Goal: Task Accomplishment & Management: Manage account settings

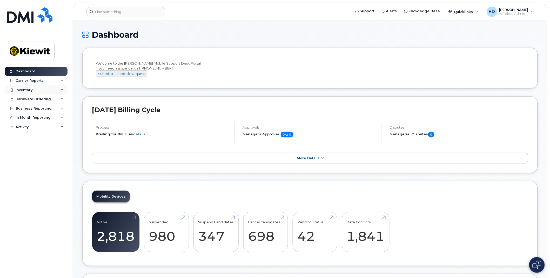
click at [63, 90] on div "Inventory" at bounding box center [36, 89] width 63 height 9
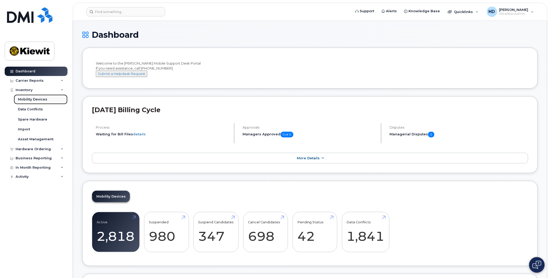
click at [37, 100] on div "Mobility Devices" at bounding box center [32, 99] width 29 height 5
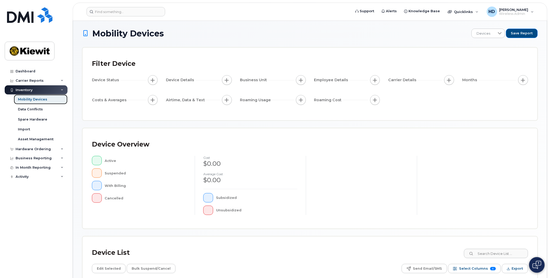
scroll to position [80, 0]
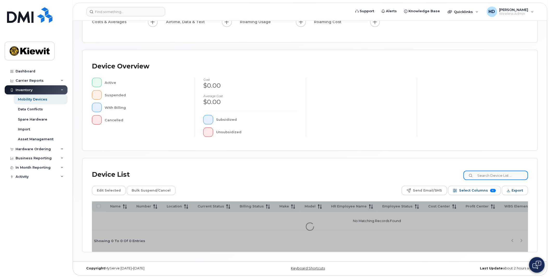
click at [500, 176] on input at bounding box center [496, 174] width 65 height 9
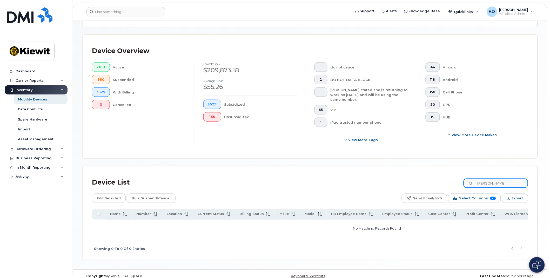
scroll to position [118, 0]
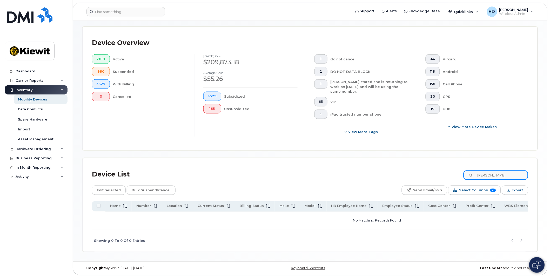
drag, startPoint x: 516, startPoint y: 173, endPoint x: 448, endPoint y: 173, distance: 68.1
click at [448, 173] on div "Device List mario dro" at bounding box center [310, 174] width 437 height 14
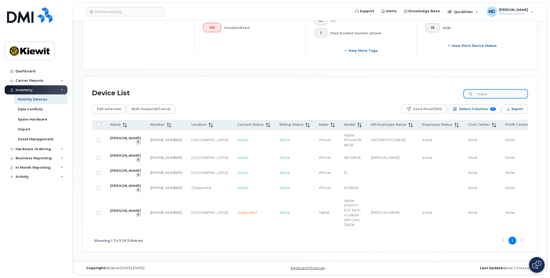
scroll to position [208, 0]
drag, startPoint x: 498, startPoint y: 83, endPoint x: 446, endPoint y: 82, distance: 52.0
click at [447, 86] on div "Device List mario" at bounding box center [310, 93] width 437 height 14
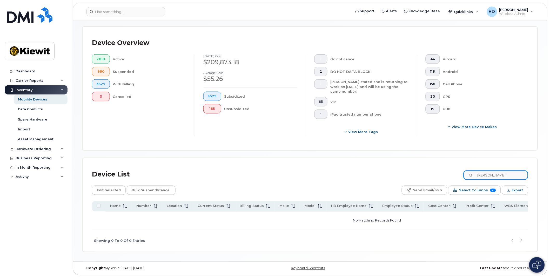
scroll to position [118, 0]
drag, startPoint x: 479, startPoint y: 175, endPoint x: 458, endPoint y: 170, distance: 21.6
click at [458, 170] on div "Device List sonia" at bounding box center [310, 174] width 437 height 14
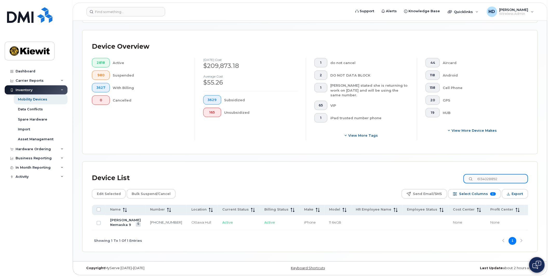
scroll to position [119, 0]
type input "6134028892"
click at [150, 220] on link "613-402-8892" at bounding box center [166, 222] width 32 height 4
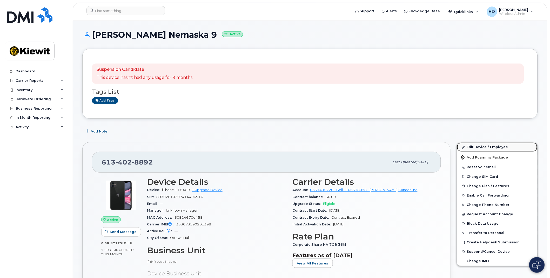
click at [493, 146] on link "Edit Device / Employee" at bounding box center [497, 146] width 81 height 9
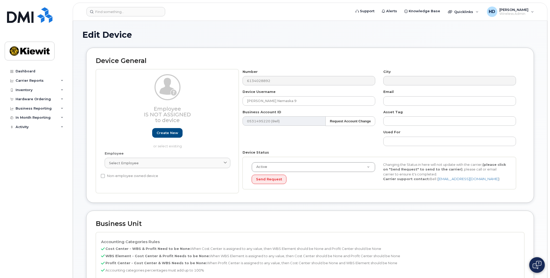
select select "14059"
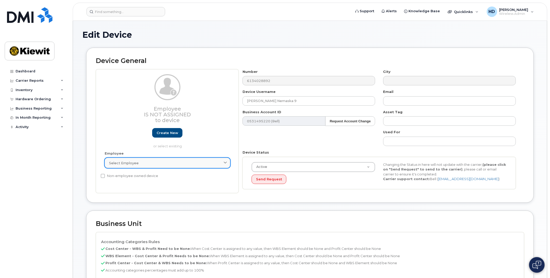
click at [171, 159] on link "Select employee" at bounding box center [168, 162] width 126 height 10
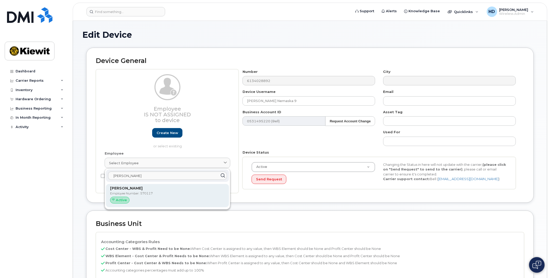
type input "[PERSON_NAME]"
click at [139, 194] on p "Employee Number: 570117" at bounding box center [167, 193] width 115 height 5
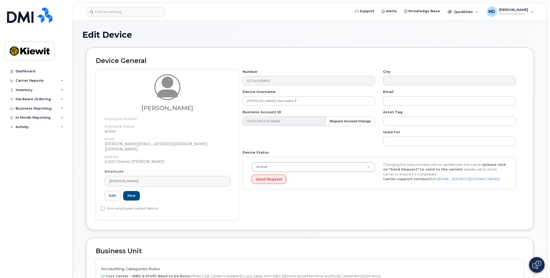
type input "570117"
type input "Mario Drolet"
type input "mario.drolet@ganotec.com"
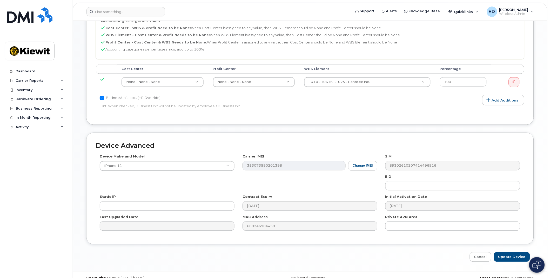
scroll to position [253, 0]
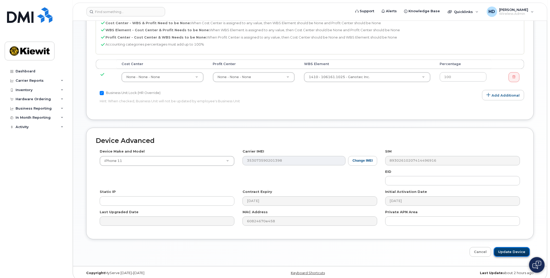
click at [515, 247] on input "Update Device" at bounding box center [512, 252] width 36 height 10
type input "Saving..."
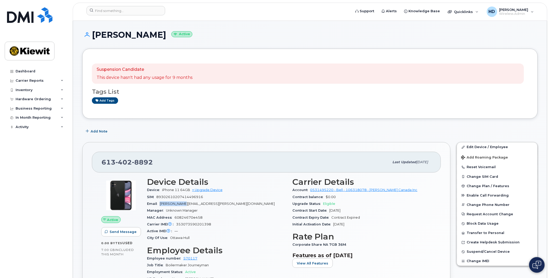
drag, startPoint x: 181, startPoint y: 204, endPoint x: 161, endPoint y: 204, distance: 20.3
click at [161, 204] on span "mario.drolet@ganotec.com" at bounding box center [217, 203] width 115 height 4
drag, startPoint x: 161, startPoint y: 204, endPoint x: 165, endPoint y: 205, distance: 3.9
copy span "mario.drolet"
